Goal: Use online tool/utility: Utilize a website feature to perform a specific function

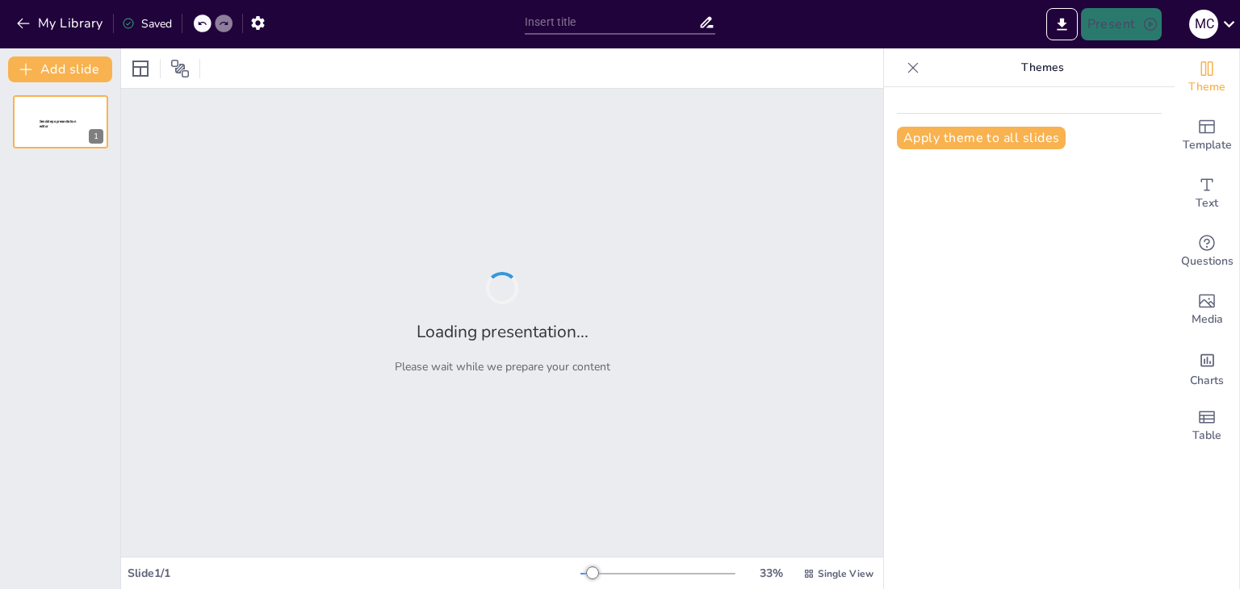
type input "De la Teoría a la Práctica: Ética y Protección en la Ayuda Humanitaria"
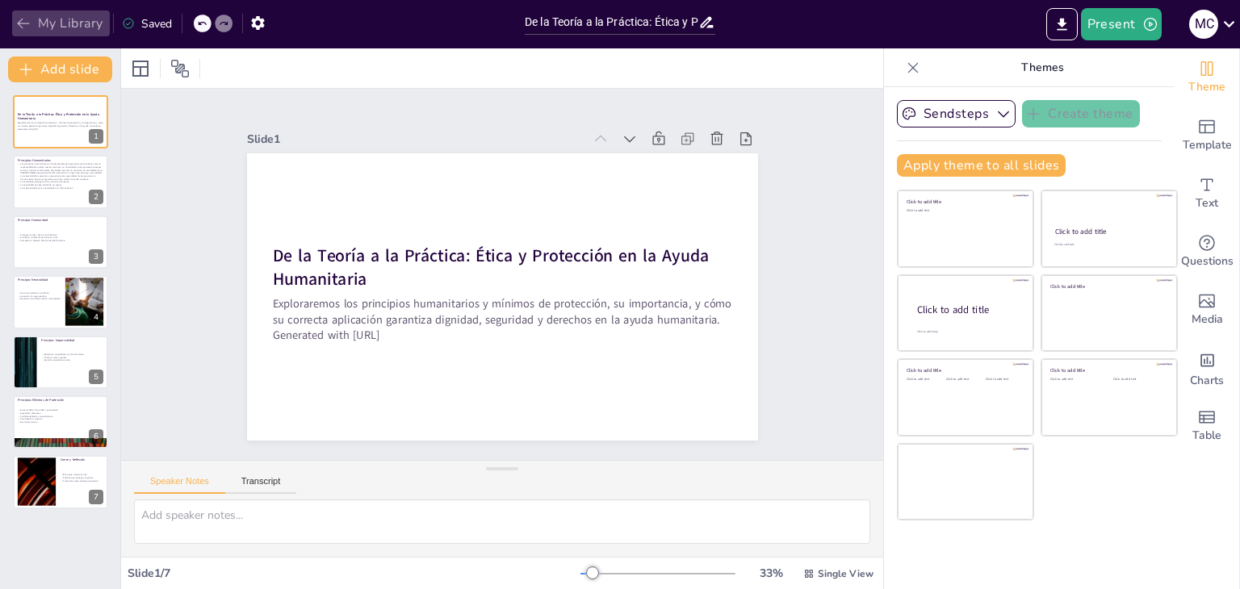
click at [65, 18] on button "My Library" at bounding box center [61, 23] width 98 height 26
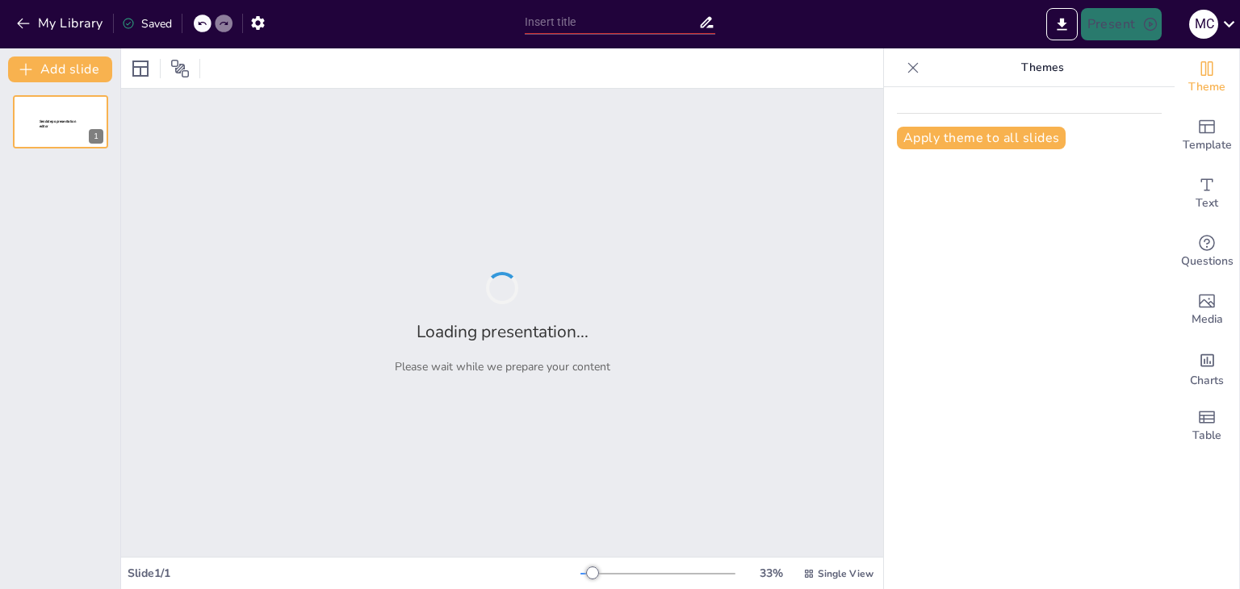
type input "Interactivo - principi"
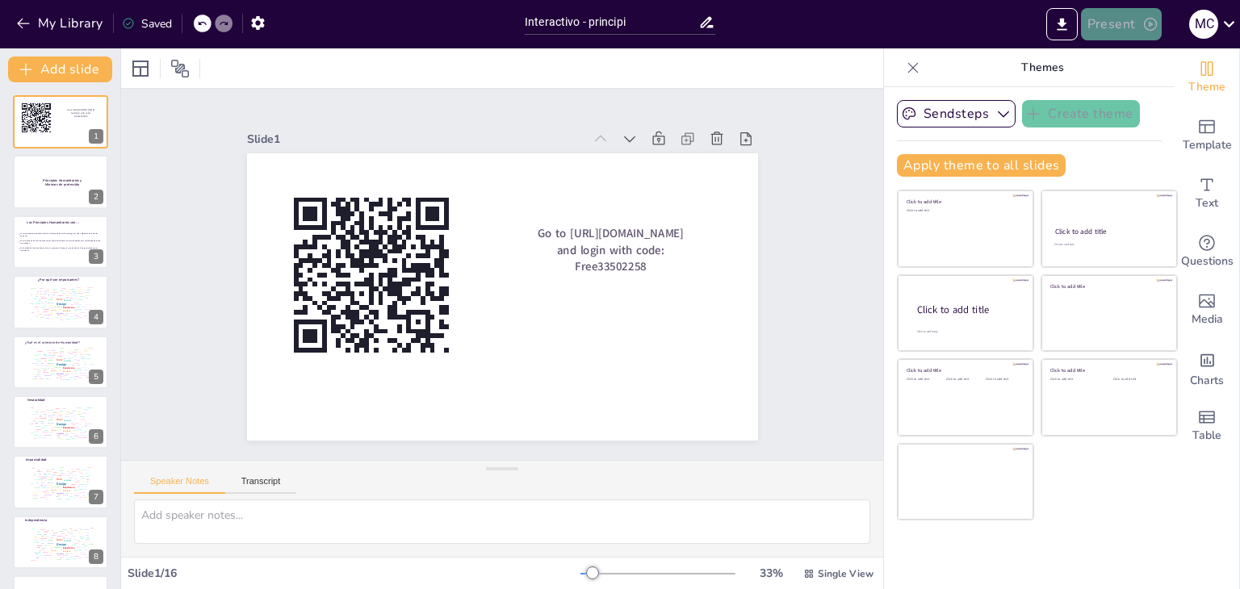
click at [1105, 26] on button "Present" at bounding box center [1121, 24] width 81 height 32
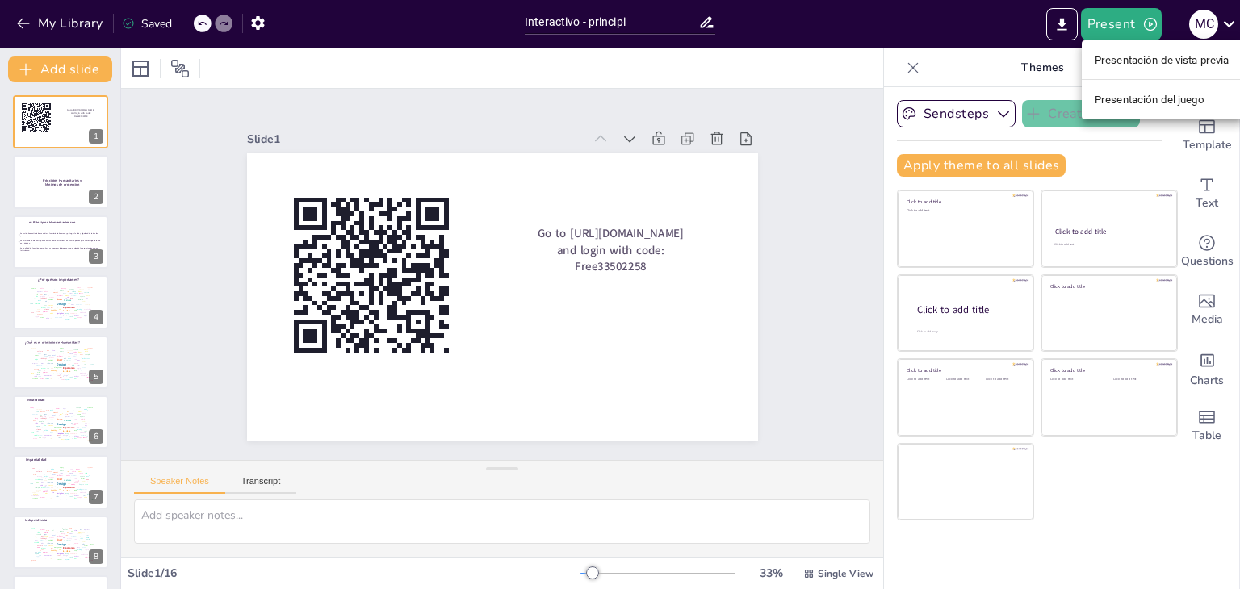
click at [1127, 18] on div at bounding box center [620, 294] width 1240 height 589
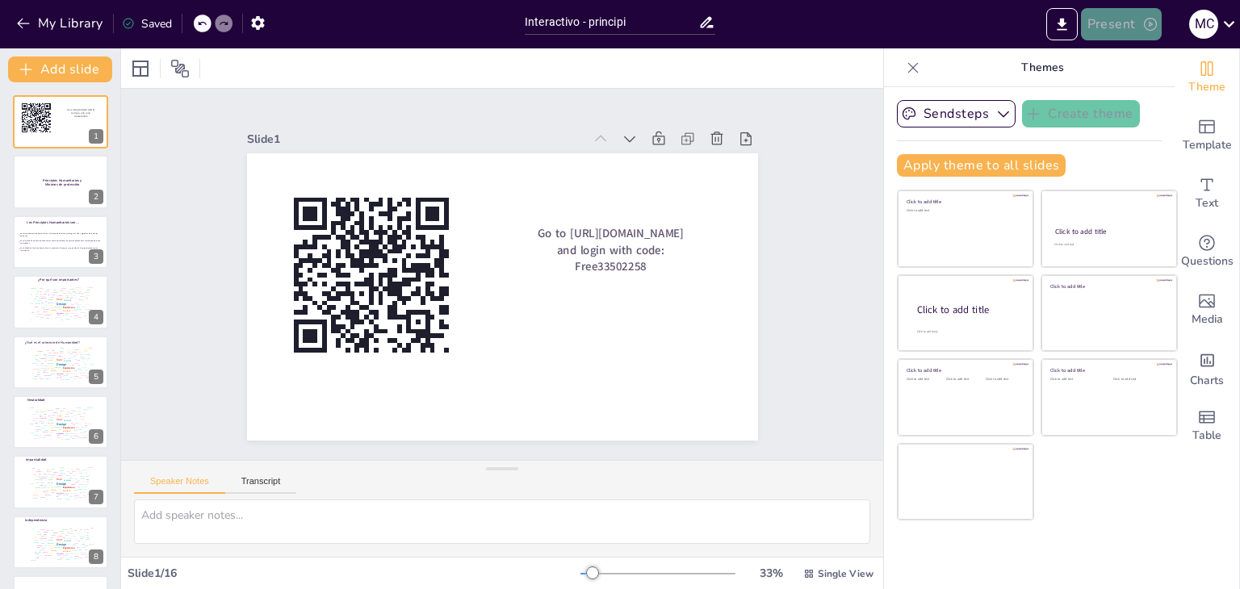
click at [1116, 20] on button "Present" at bounding box center [1121, 24] width 81 height 32
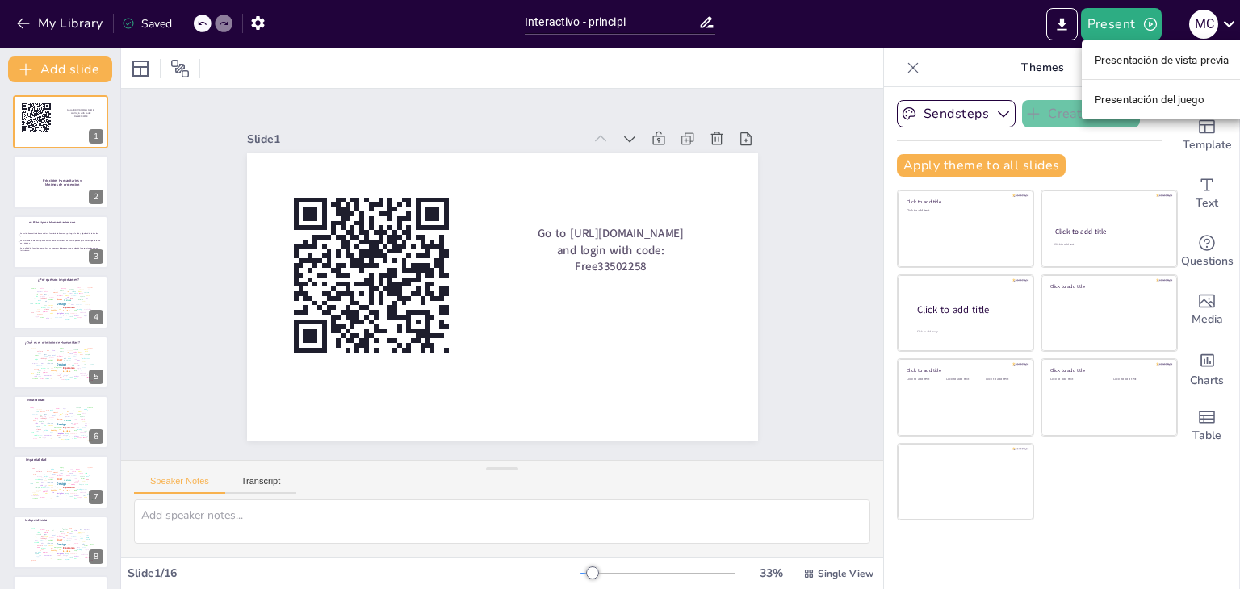
click at [1124, 28] on div at bounding box center [620, 294] width 1240 height 589
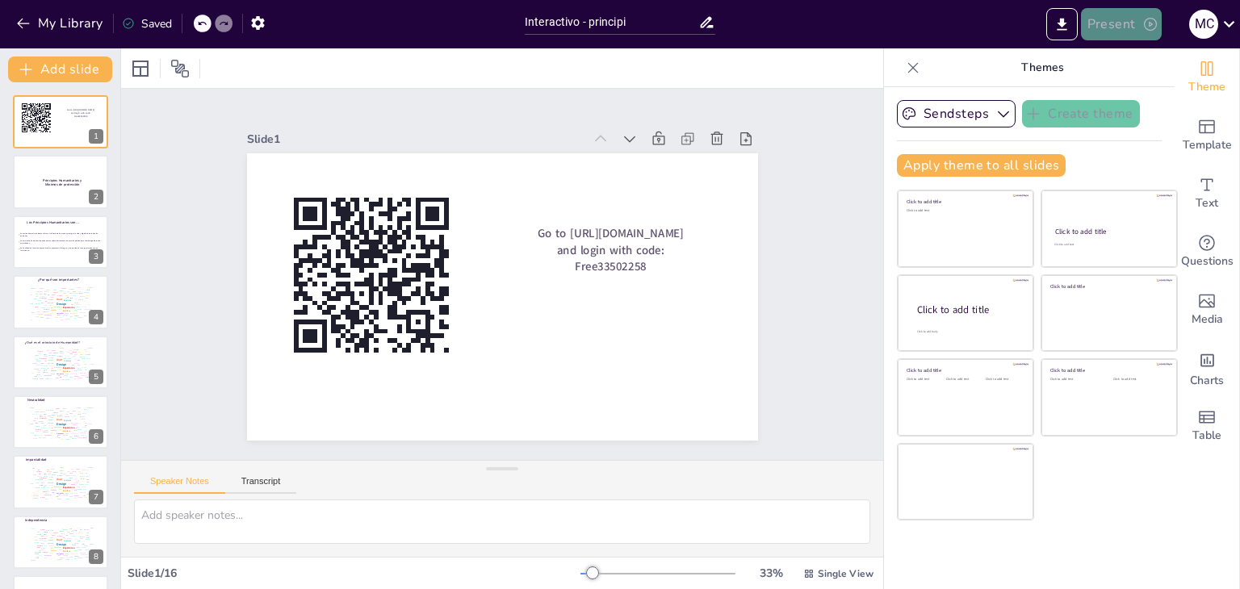
click at [1149, 23] on icon "button" at bounding box center [1150, 24] width 13 height 13
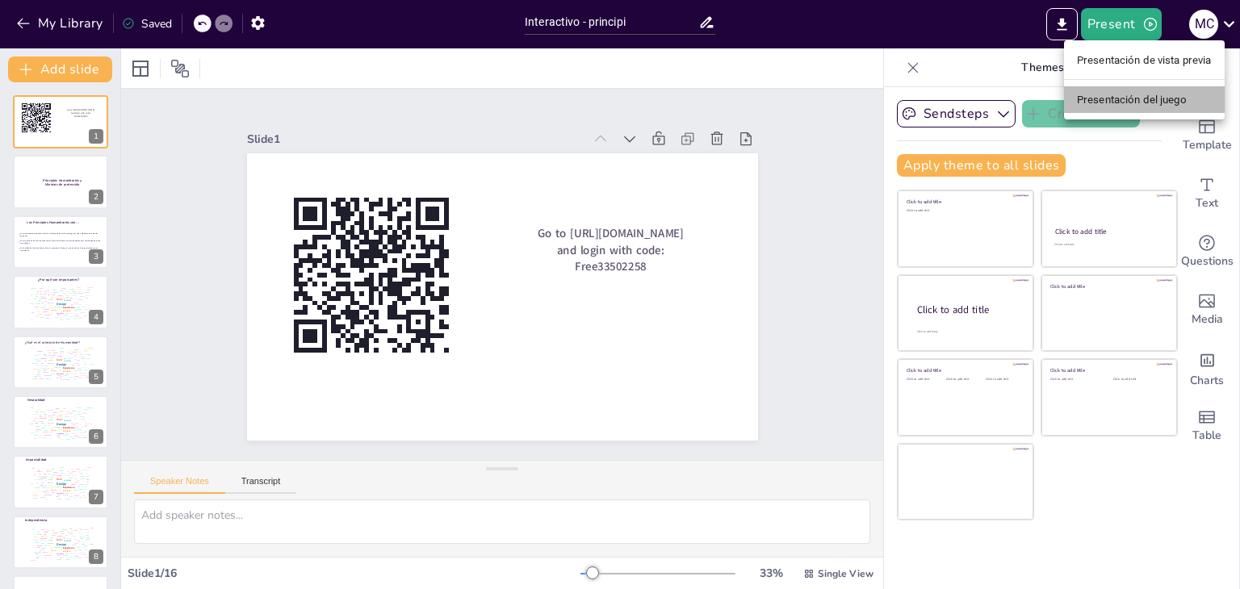
click at [1156, 99] on font "Presentación del juego" at bounding box center [1132, 100] width 110 height 12
